Goal: Task Accomplishment & Management: Use online tool/utility

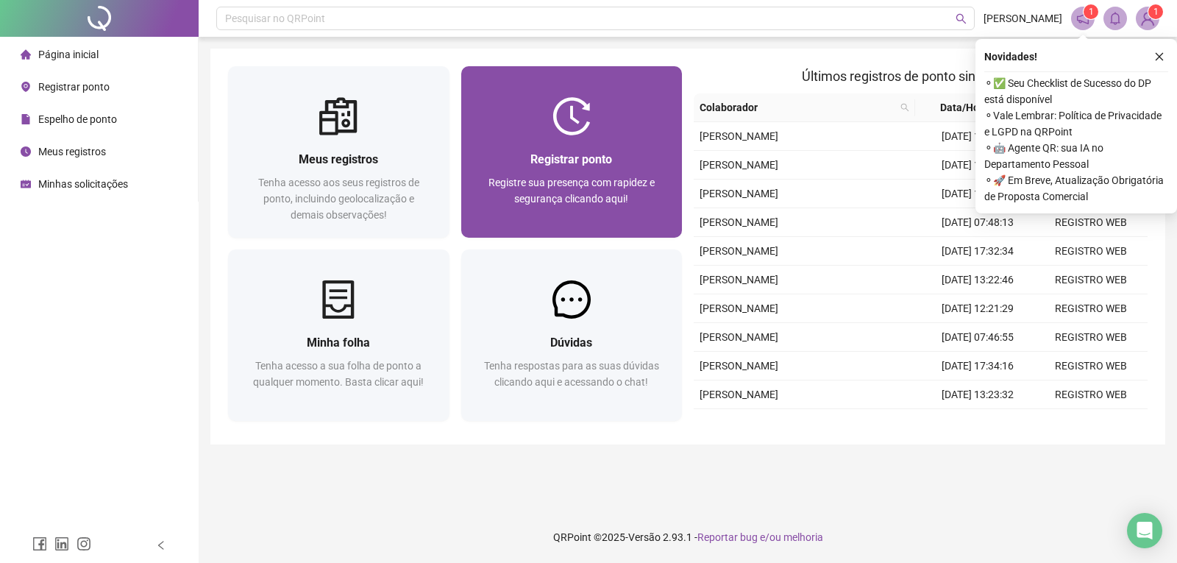
click at [530, 211] on div "Registre sua presença com rapidez e segurança clicando aqui!" at bounding box center [572, 198] width 186 height 49
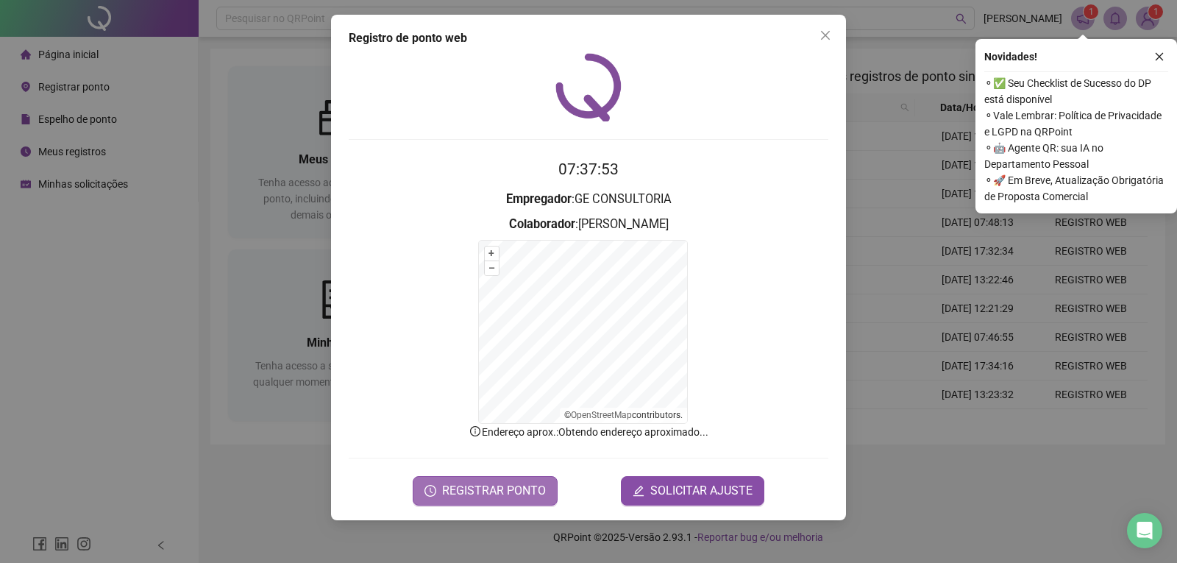
click at [507, 488] on span "REGISTRAR PONTO" at bounding box center [494, 491] width 104 height 18
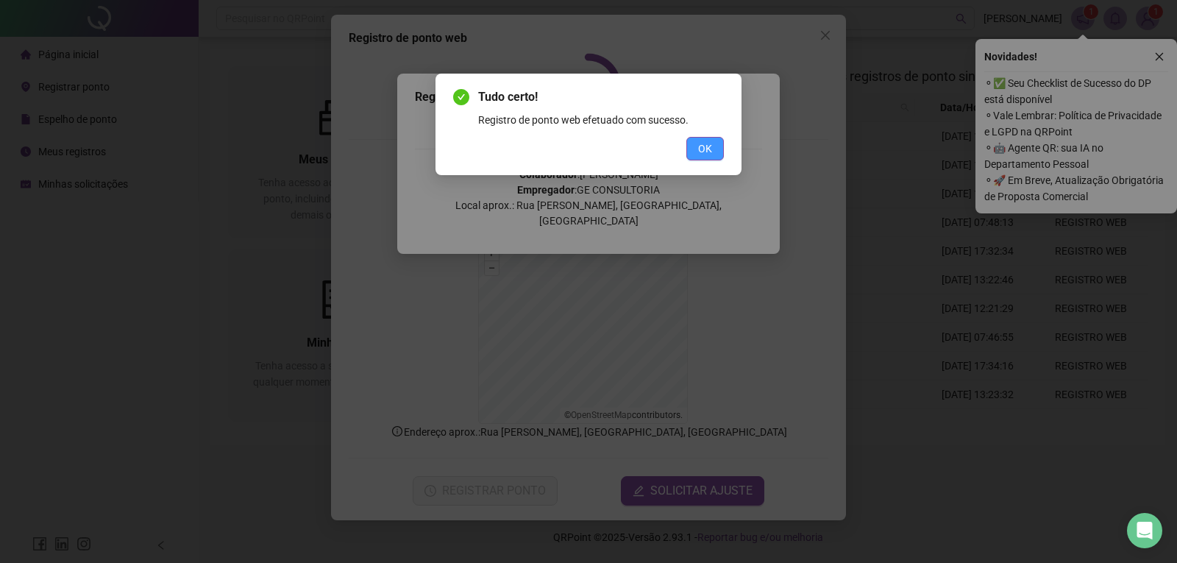
click at [708, 145] on span "OK" at bounding box center [705, 148] width 14 height 16
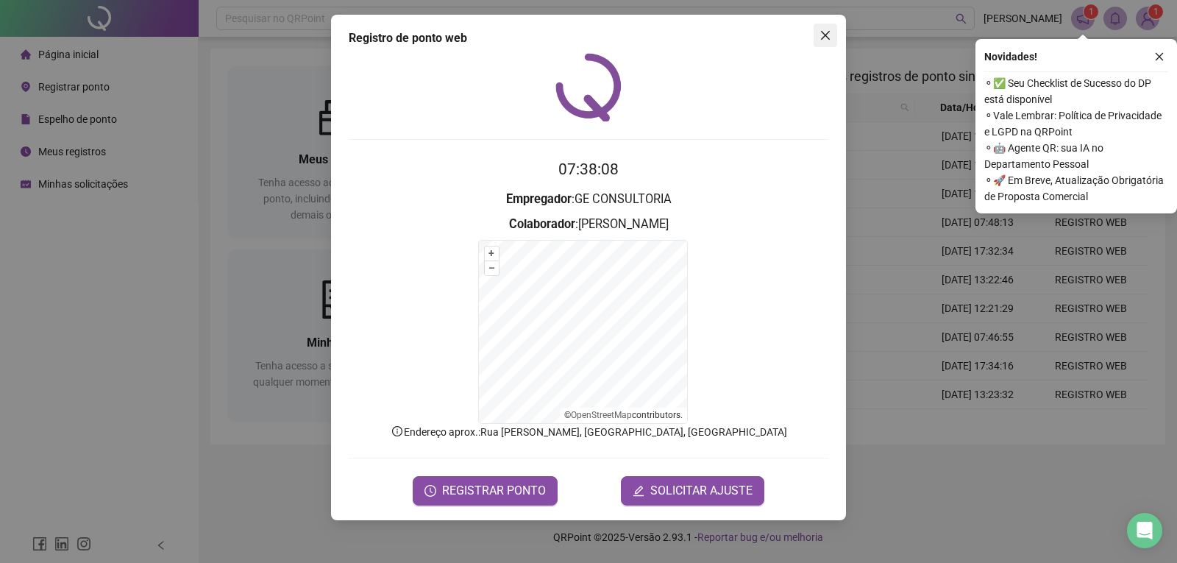
click at [824, 35] on icon "close" at bounding box center [825, 35] width 9 height 9
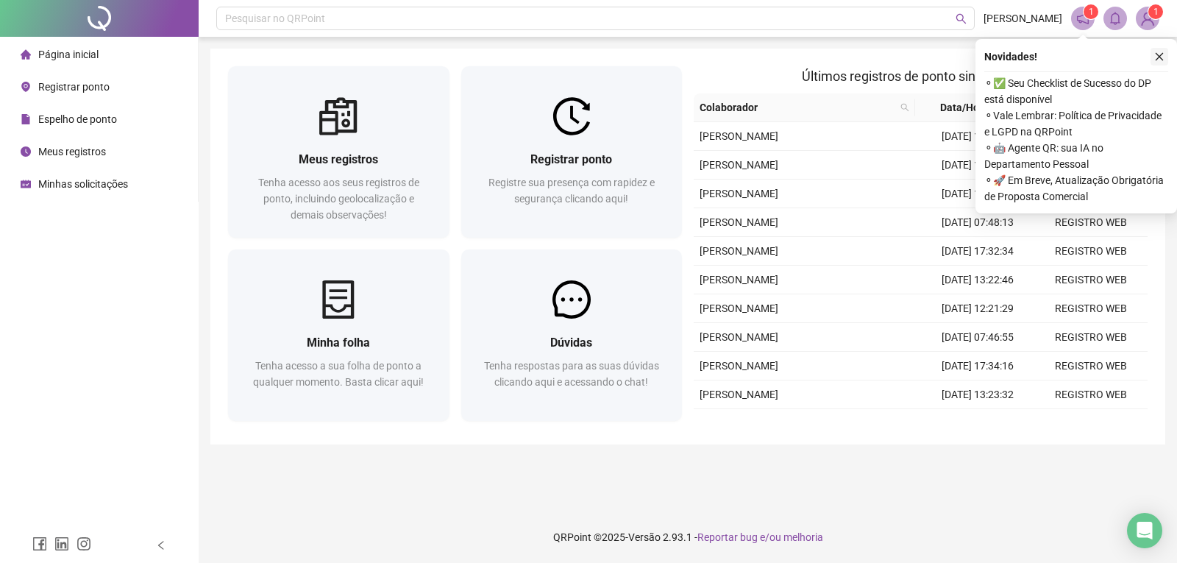
click at [1158, 60] on icon "close" at bounding box center [1159, 56] width 10 height 10
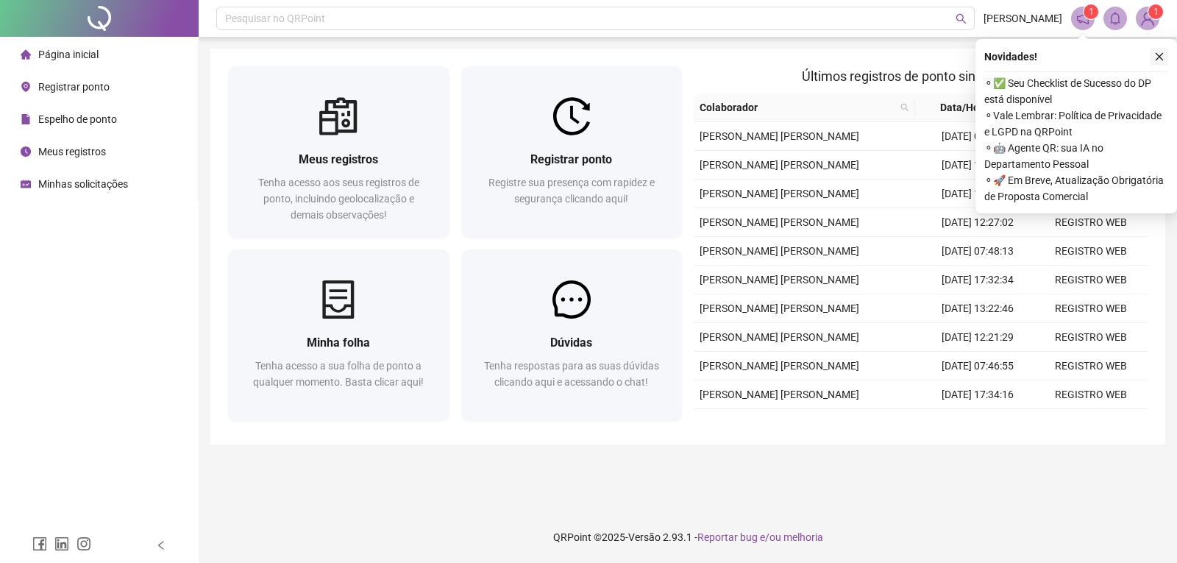
click at [1164, 57] on button "button" at bounding box center [1159, 57] width 18 height 18
